Goal: Task Accomplishment & Management: Manage account settings

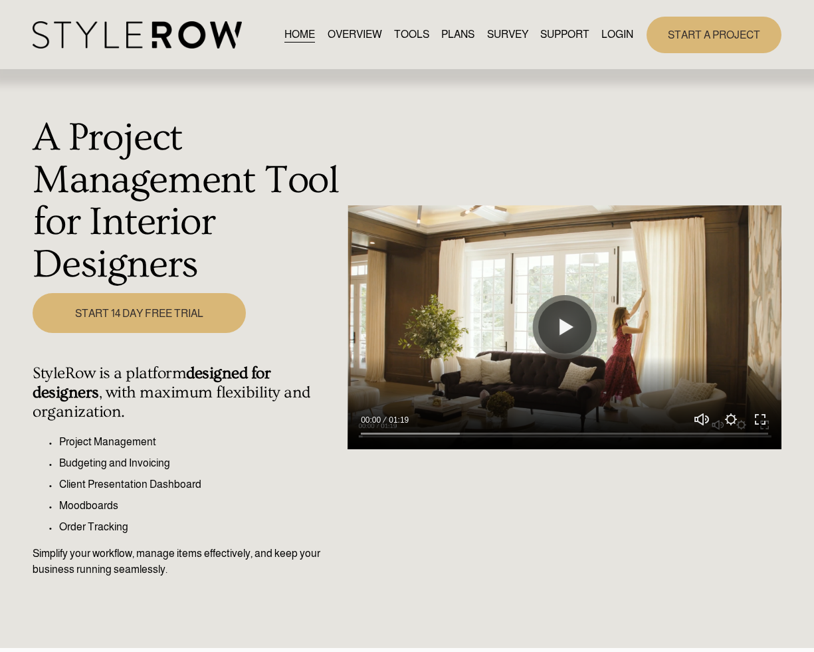
click at [625, 32] on link "LOGIN" at bounding box center [617, 35] width 32 height 18
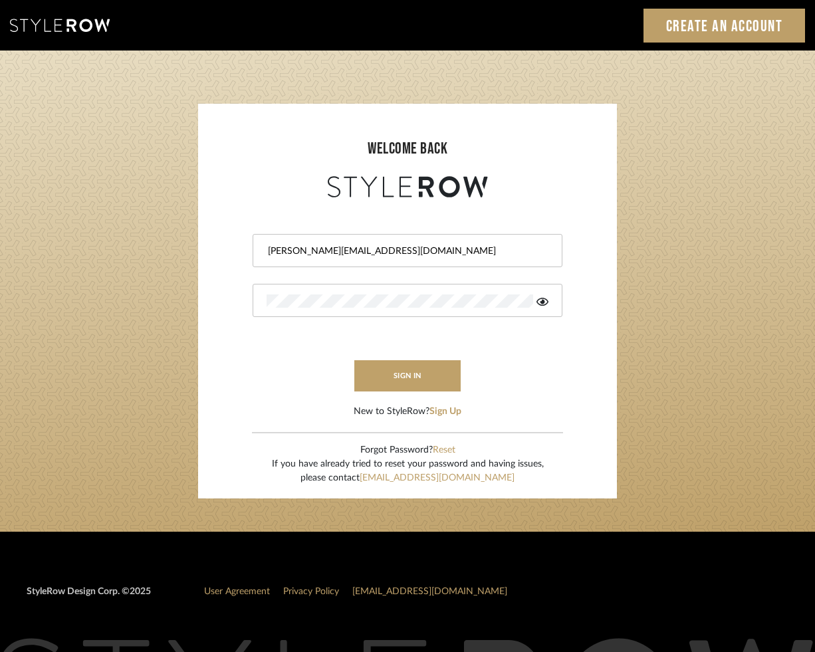
click at [545, 245] on div at bounding box center [545, 245] width 0 height 0
type input "info@mauldindesigns.com"
click at [433, 378] on button "sign in" at bounding box center [407, 375] width 106 height 31
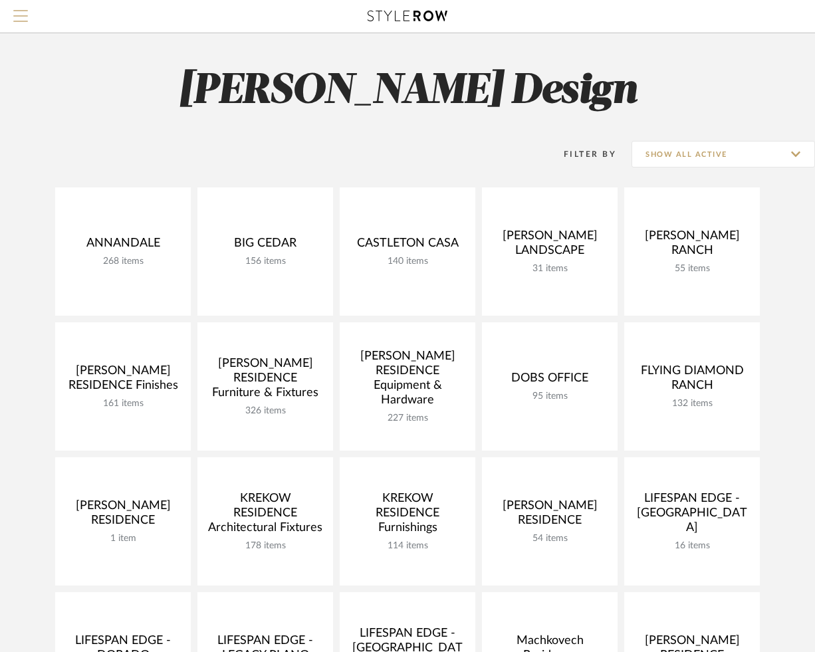
click at [25, 23] on span "Menu" at bounding box center [20, 20] width 15 height 20
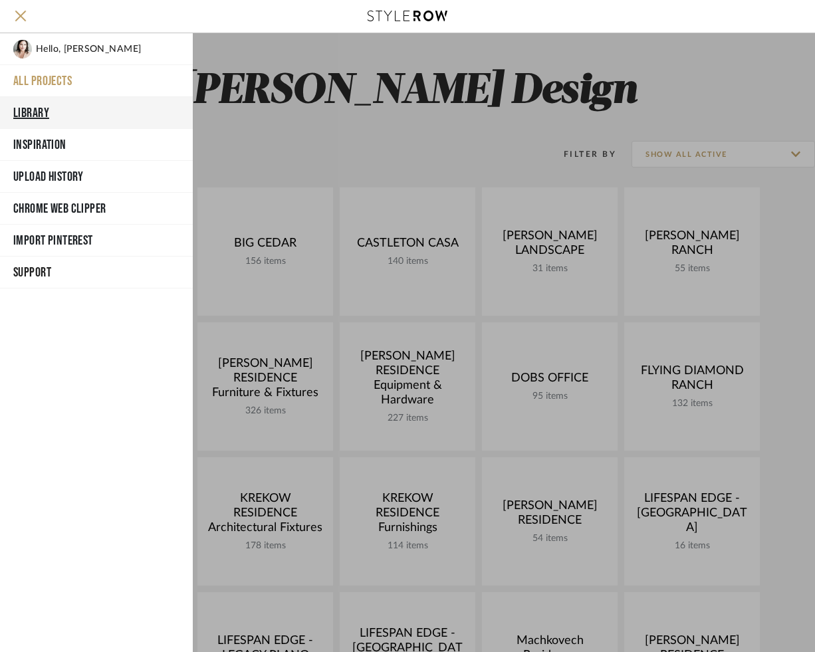
click at [31, 110] on button "Library" at bounding box center [96, 113] width 193 height 32
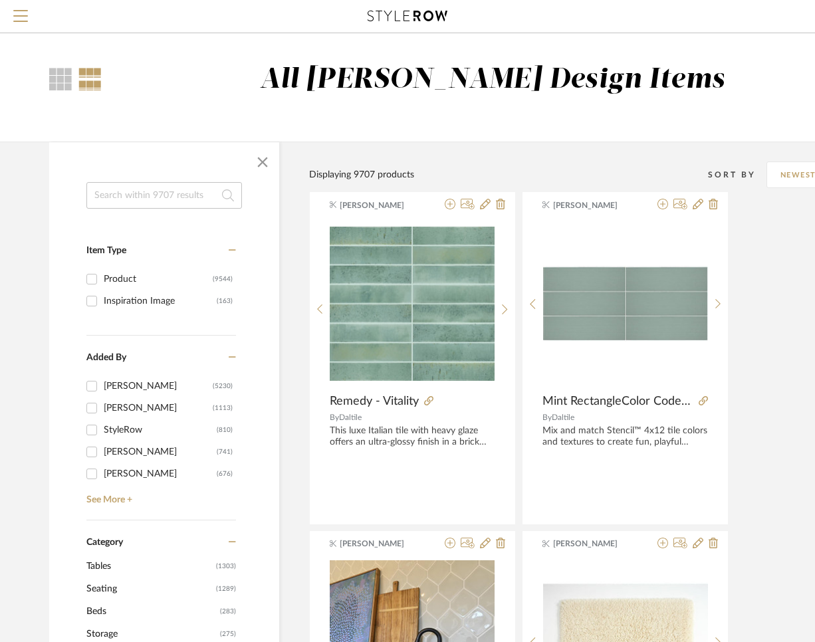
click at [197, 188] on input at bounding box center [163, 195] width 155 height 27
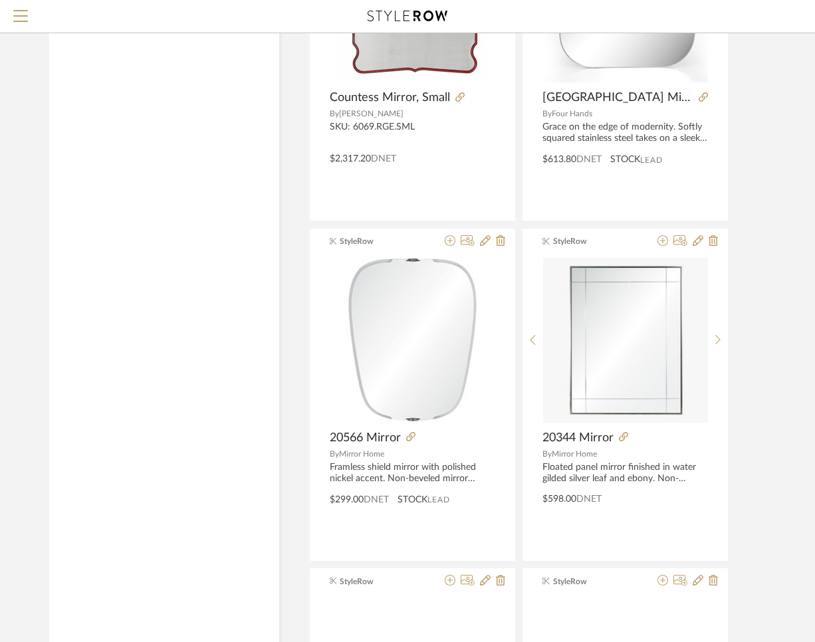
scroll to position [2524, 0]
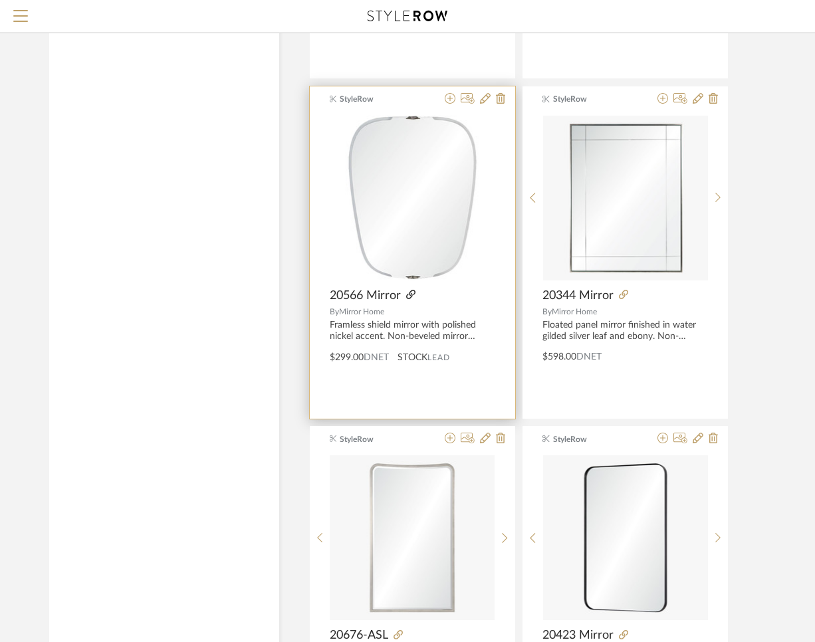
type input "MIRROR"
click at [411, 295] on icon at bounding box center [410, 294] width 9 height 9
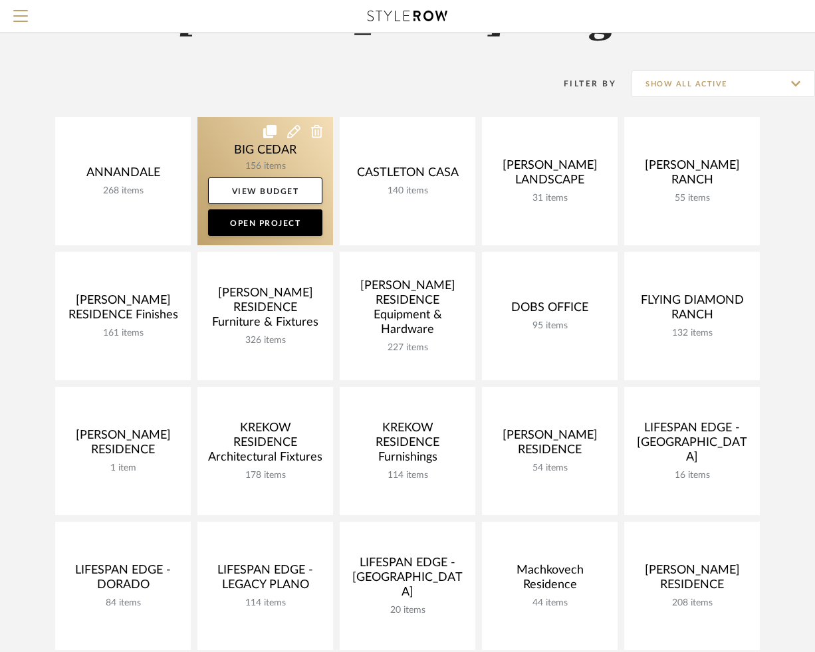
scroll to position [70, 0]
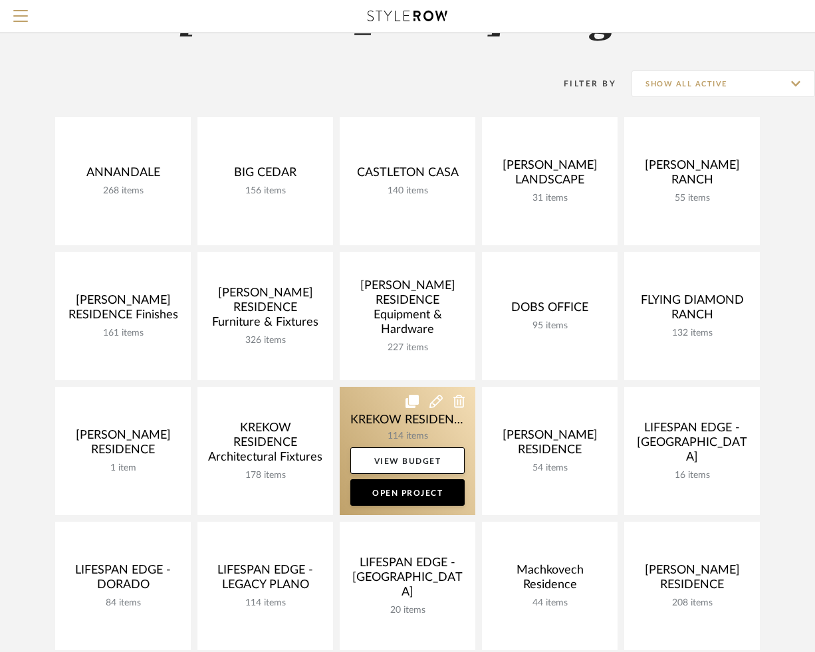
click at [388, 406] on link at bounding box center [408, 451] width 136 height 128
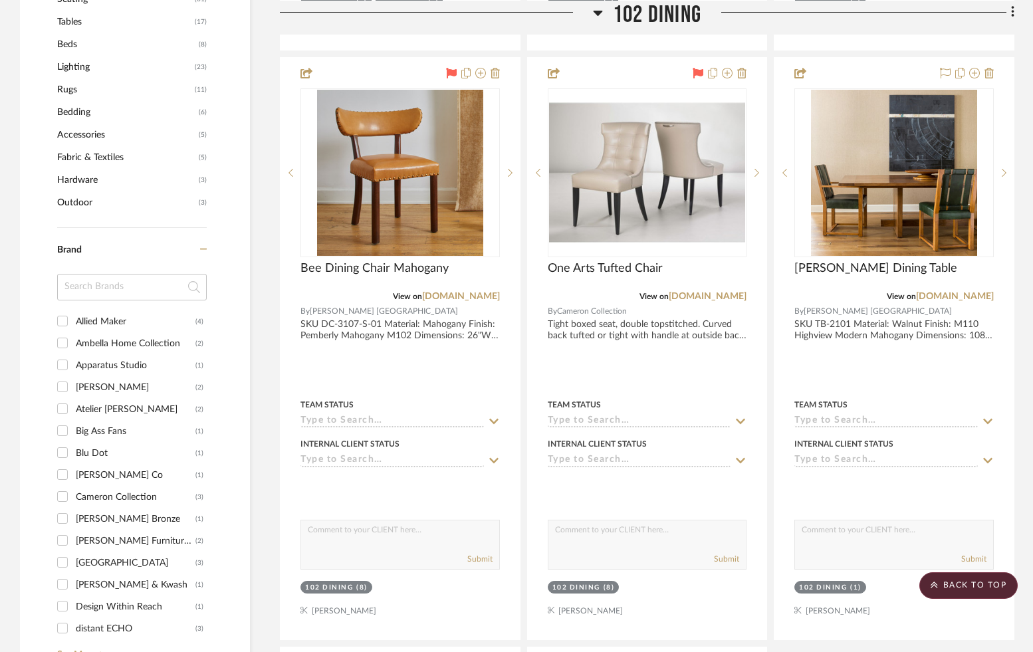
scroll to position [878, 0]
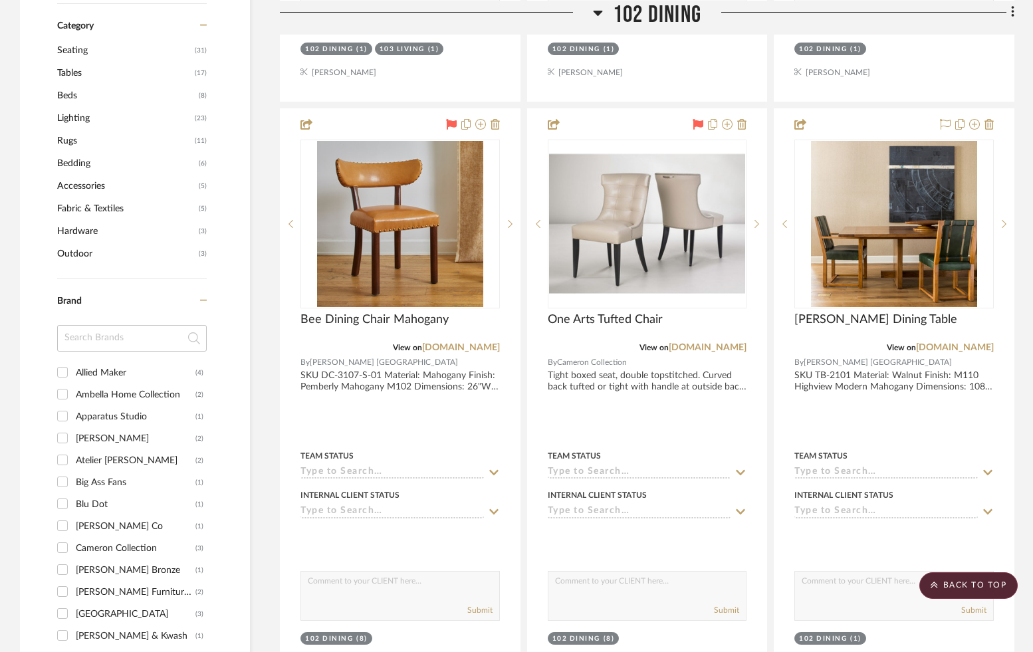
click at [71, 114] on span "Lighting" at bounding box center [124, 118] width 134 height 23
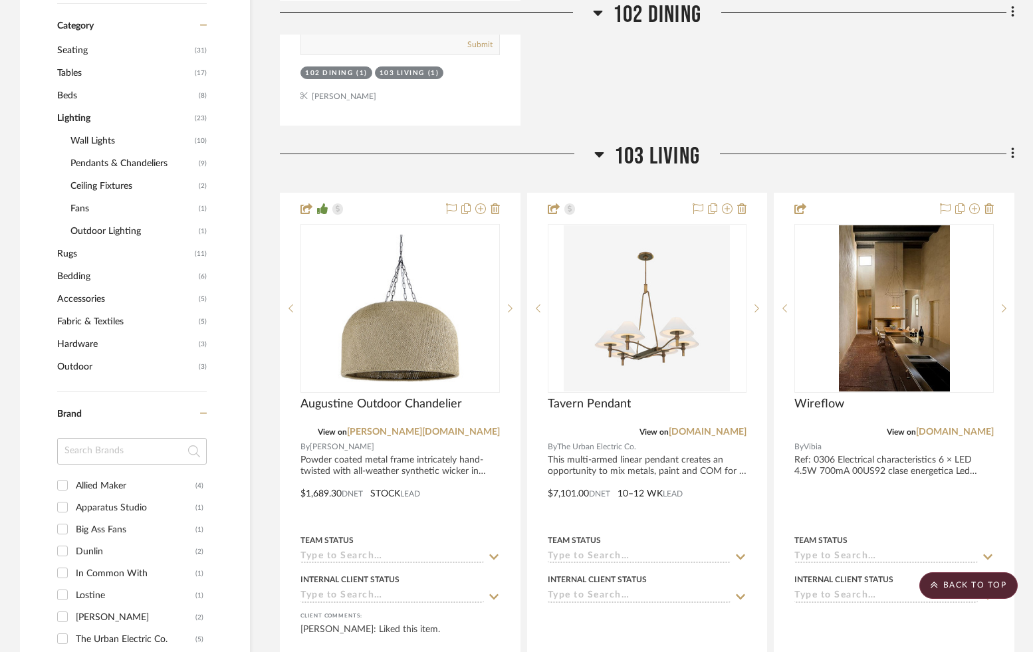
click at [108, 145] on span "Wall Lights" at bounding box center [130, 141] width 121 height 23
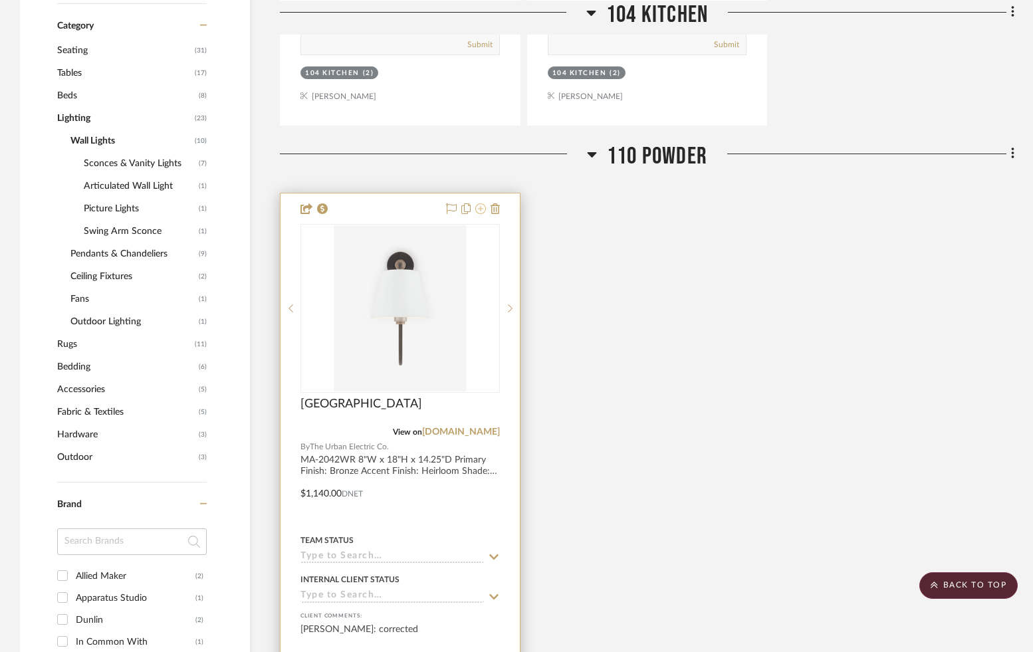
click at [480, 211] on icon at bounding box center [480, 208] width 11 height 11
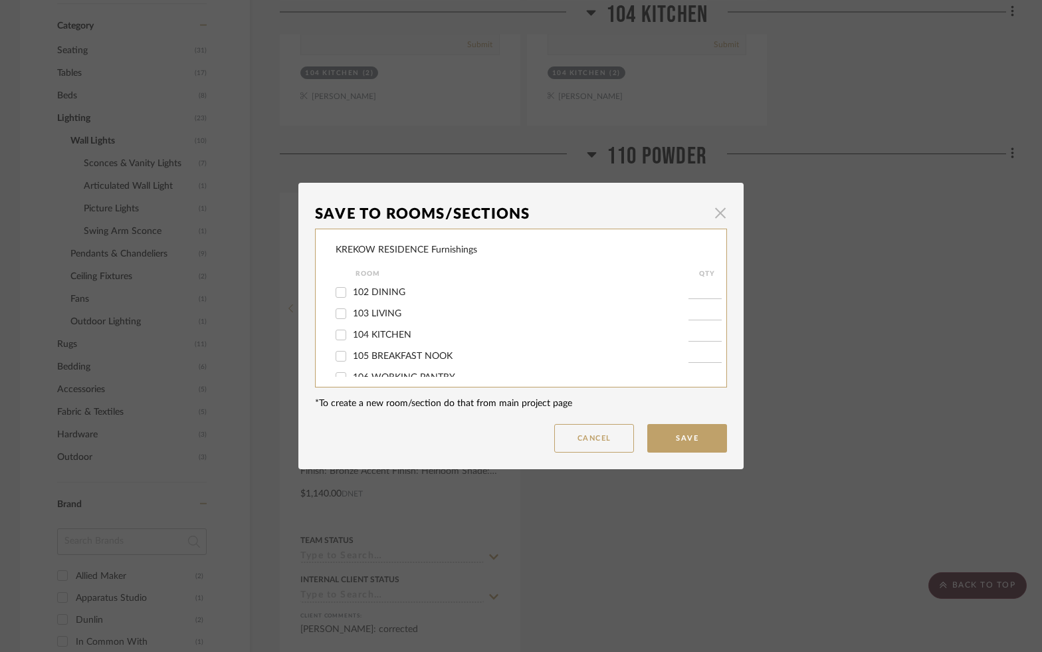
click at [716, 211] on span "button" at bounding box center [720, 212] width 27 height 27
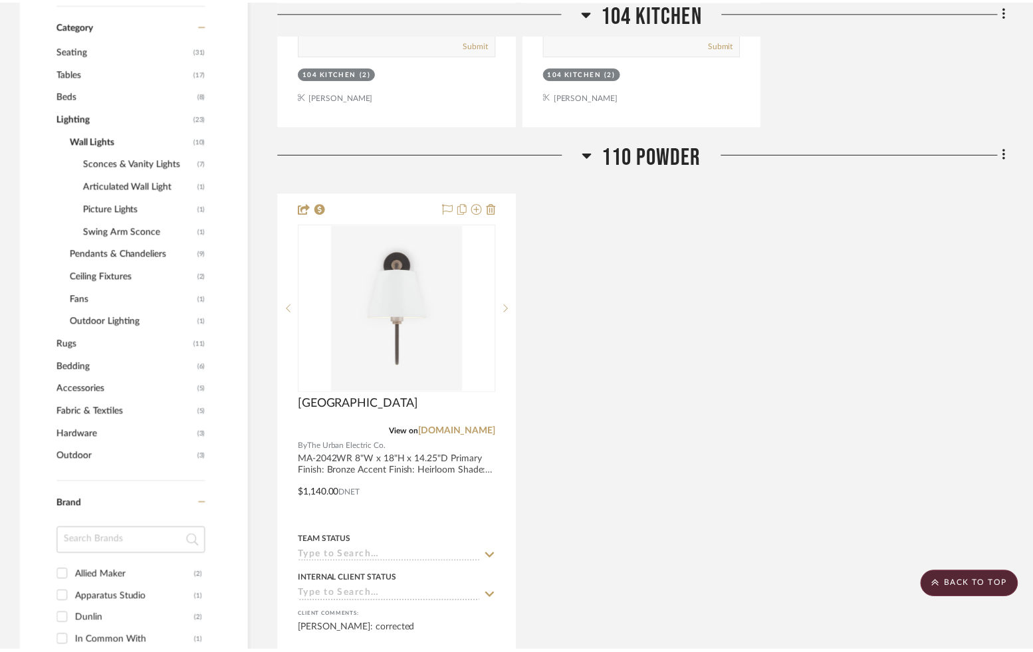
scroll to position [878, 0]
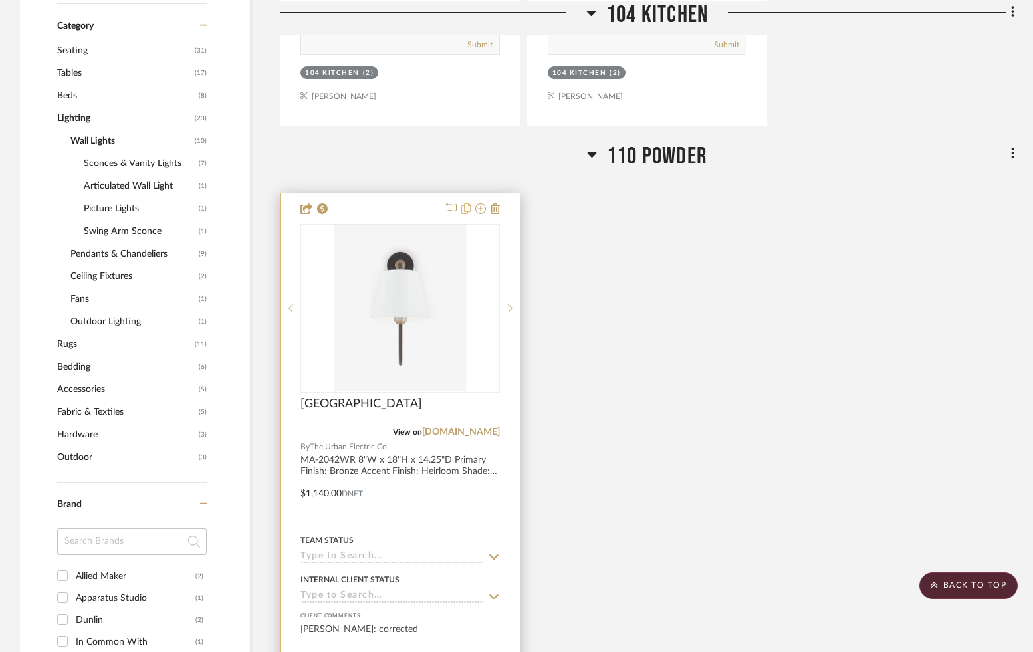
click at [462, 209] on icon at bounding box center [465, 208] width 9 height 11
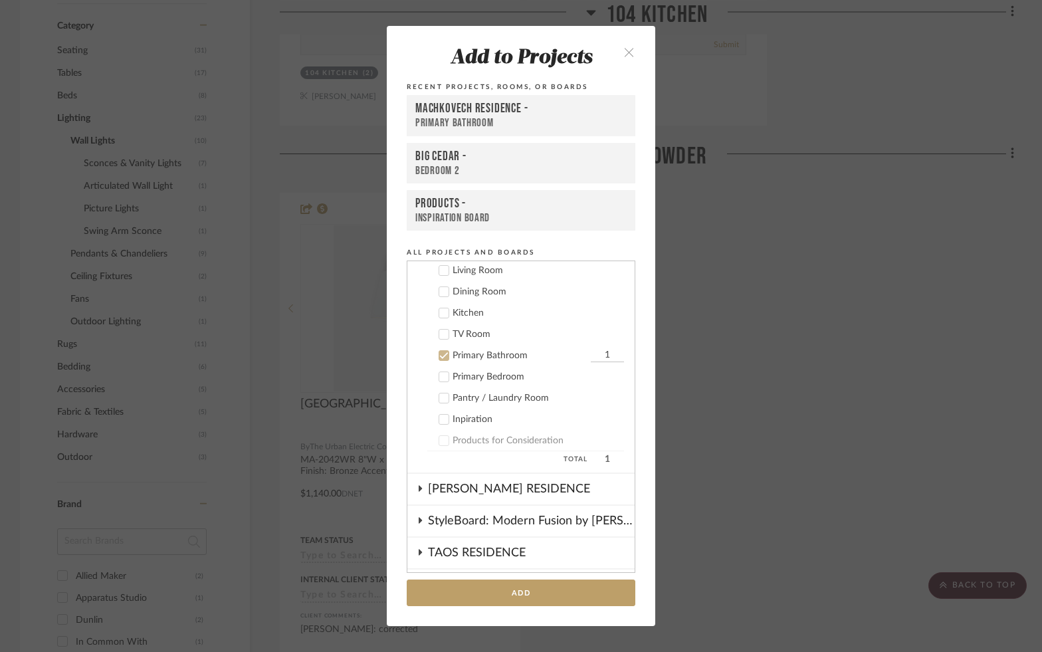
scroll to position [548, 0]
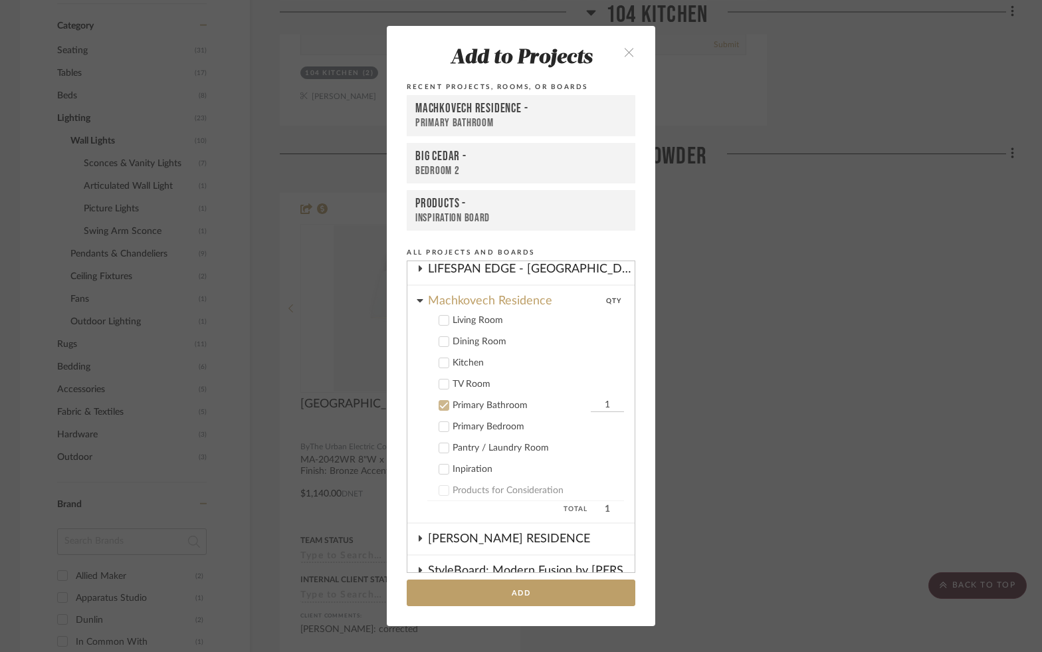
click at [601, 409] on input "1" at bounding box center [607, 405] width 33 height 13
type input "2"
click at [514, 600] on button "Add" at bounding box center [521, 592] width 229 height 27
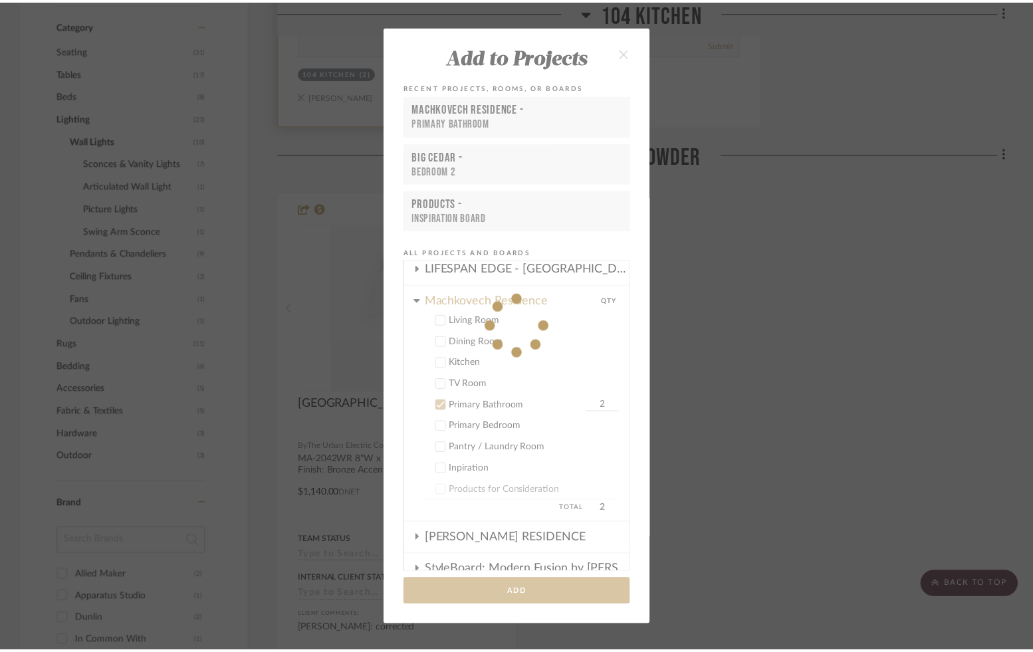
scroll to position [878, 0]
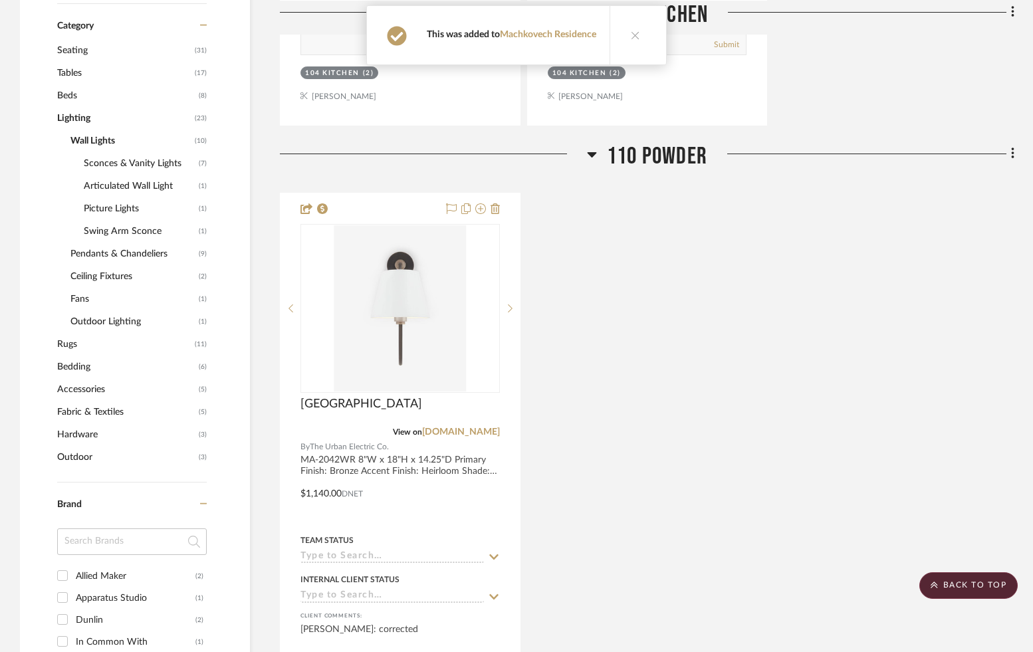
click at [634, 34] on icon at bounding box center [635, 35] width 9 height 9
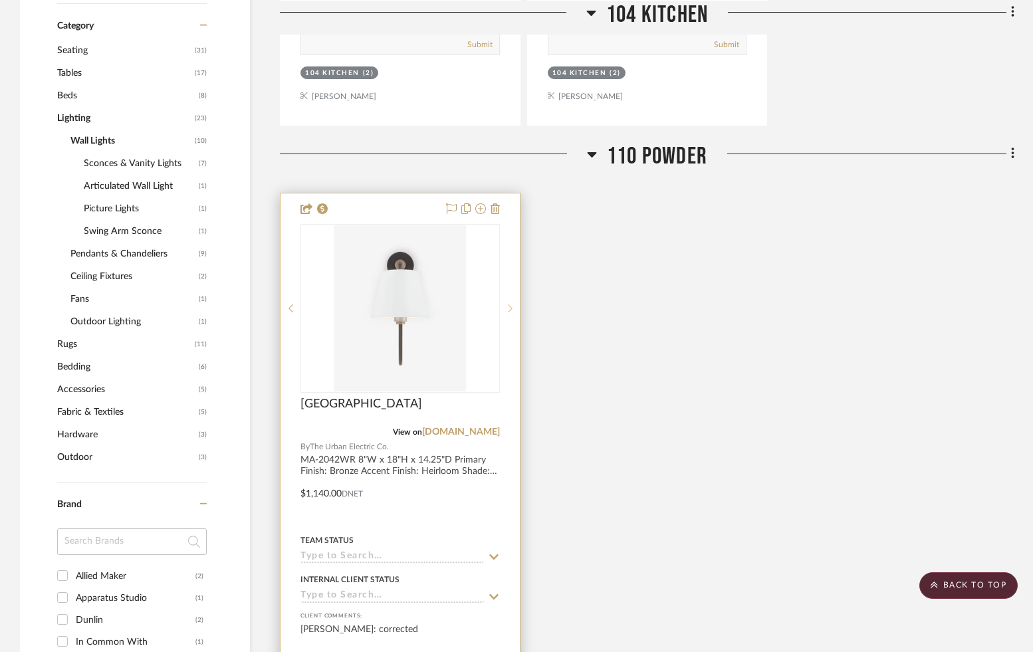
click at [514, 307] on sr-next-btn at bounding box center [510, 308] width 20 height 9
